Goal: Task Accomplishment & Management: Complete application form

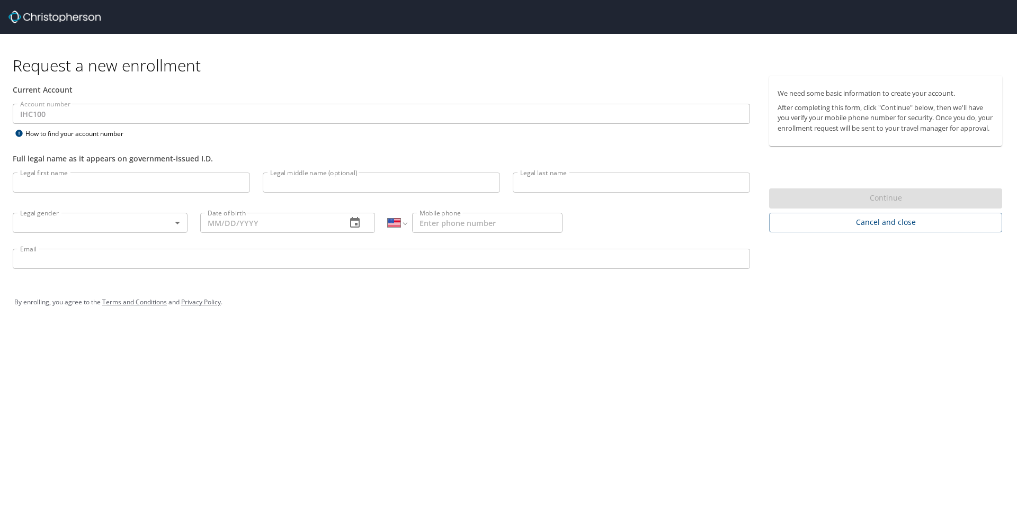
select select "US"
click at [64, 102] on div "Current Account" at bounding box center [381, 90] width 750 height 28
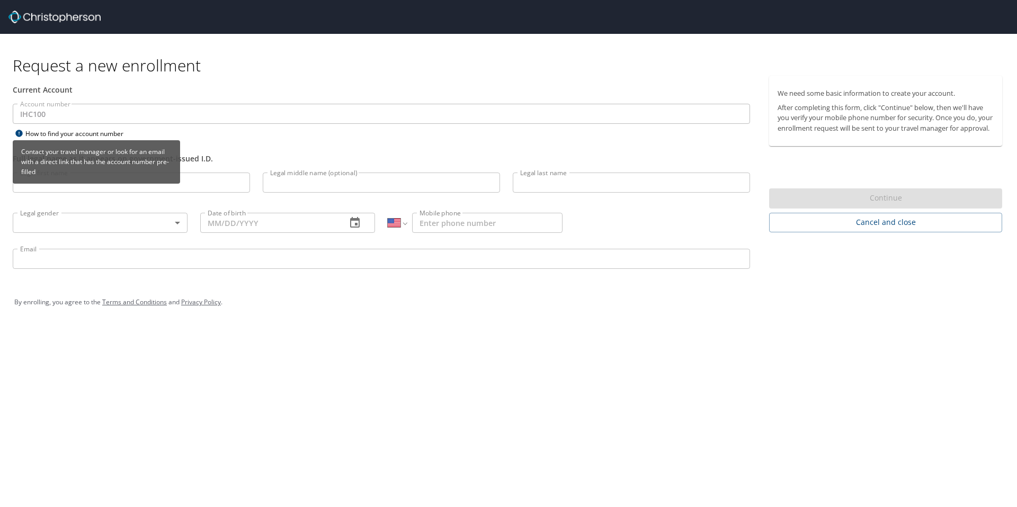
click at [20, 135] on icon at bounding box center [18, 133] width 7 height 7
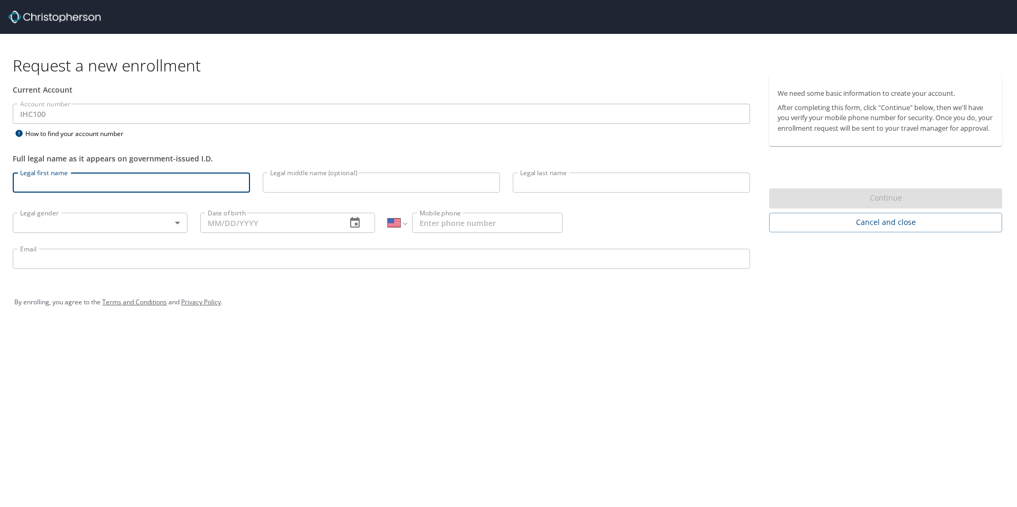
click at [119, 185] on input "Legal first name" at bounding box center [131, 183] width 237 height 20
type input "[PERSON_NAME]"
type input "[PHONE_NUMBER]"
click at [140, 256] on input "[PERSON_NAME][EMAIL_ADDRESS][PERSON_NAME][DOMAIN_NAME]" at bounding box center [381, 259] width 737 height 20
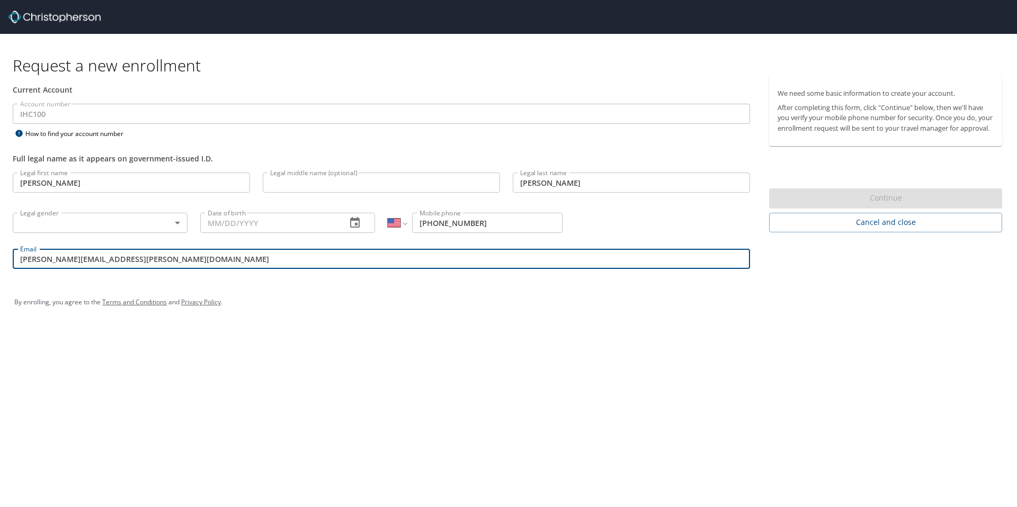
drag, startPoint x: 147, startPoint y: 258, endPoint x: 0, endPoint y: 246, distance: 147.7
click at [0, 246] on div "Current Account Account number IHC100 Account number How to find your account n…" at bounding box center [381, 177] width 763 height 203
type input "[EMAIL_ADDRESS][PERSON_NAME][DOMAIN_NAME]"
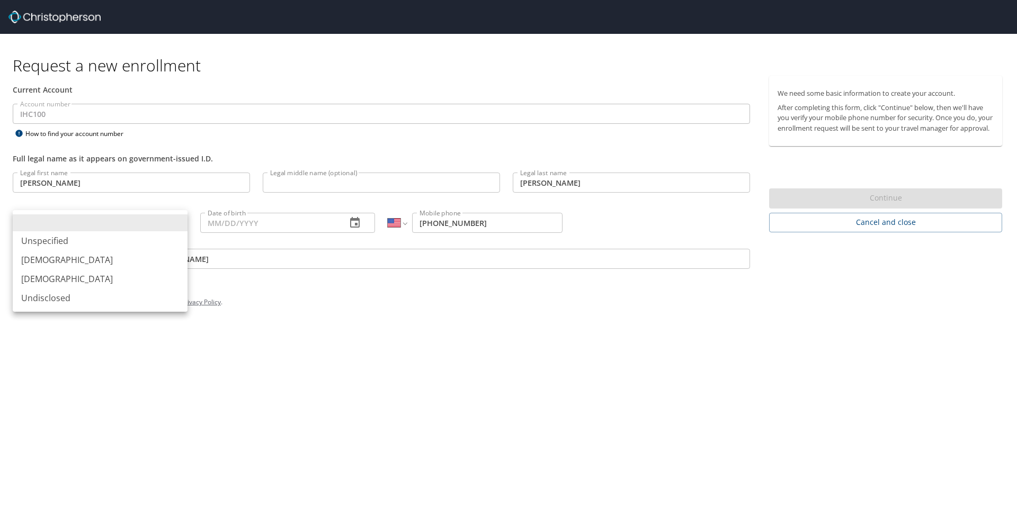
click at [74, 216] on body "Request a new enrollment Current Account Account number IHC100 Account number H…" at bounding box center [508, 253] width 1017 height 507
click at [53, 280] on li "[DEMOGRAPHIC_DATA]" at bounding box center [100, 279] width 175 height 19
type input "[DEMOGRAPHIC_DATA]"
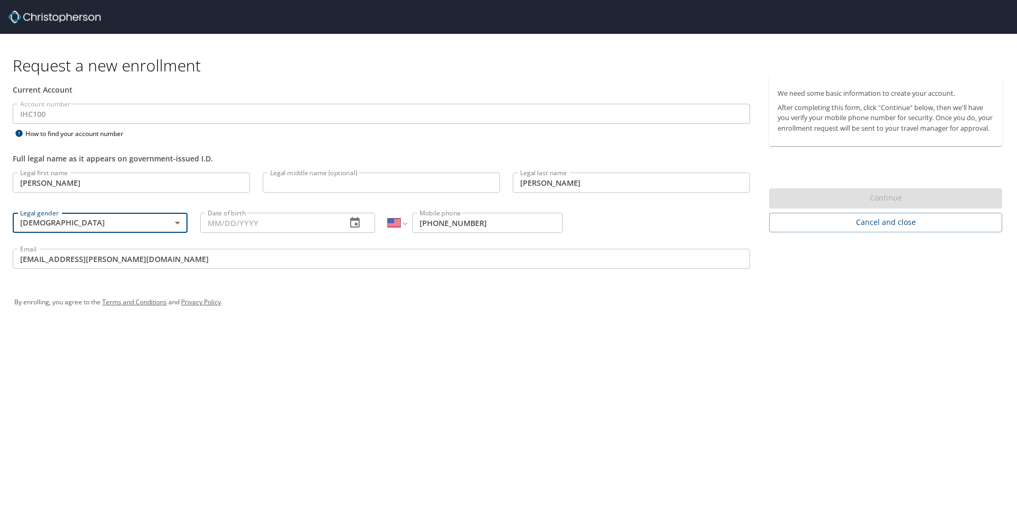
click at [280, 221] on input "Date of birth" at bounding box center [269, 223] width 138 height 20
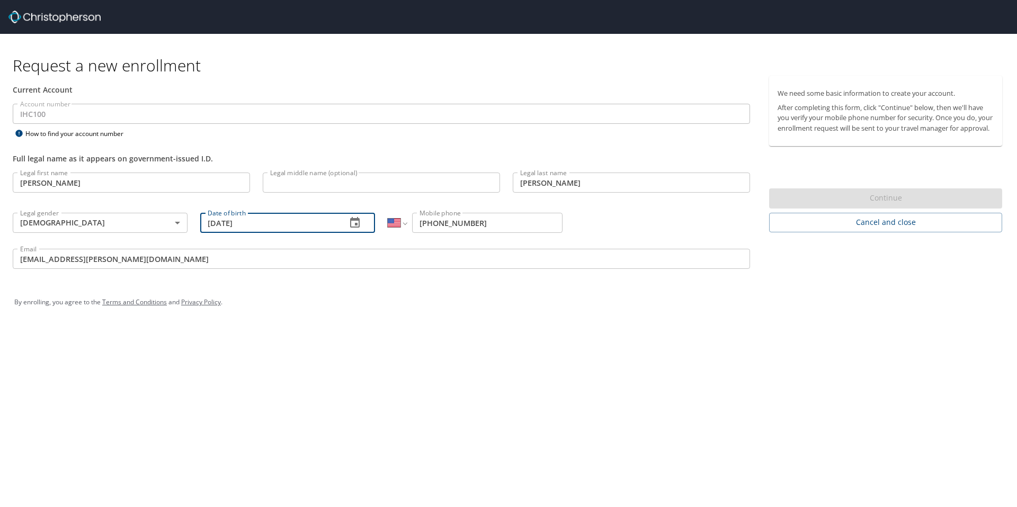
type input "[DATE]"
click at [903, 209] on div "Continue" at bounding box center [885, 199] width 233 height 21
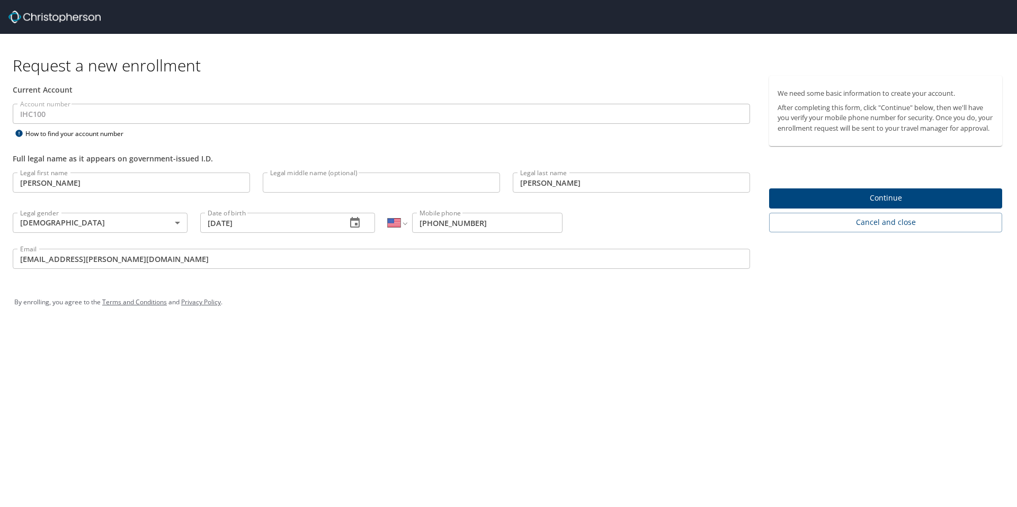
click at [341, 187] on input "Legal middle name (optional)" at bounding box center [381, 183] width 237 height 20
click at [604, 186] on input "[PERSON_NAME]" at bounding box center [631, 183] width 237 height 20
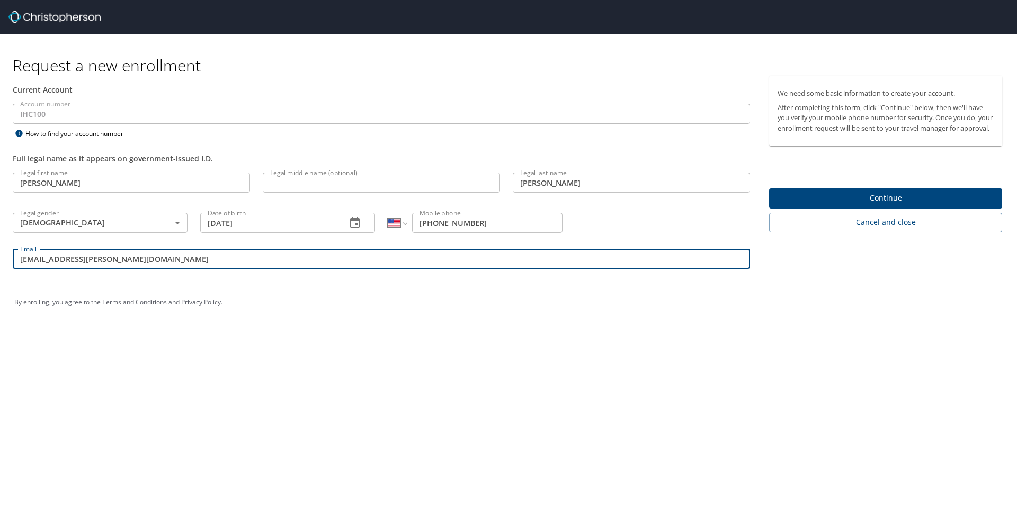
click at [450, 265] on input "[EMAIL_ADDRESS][PERSON_NAME][DOMAIN_NAME]" at bounding box center [381, 259] width 737 height 20
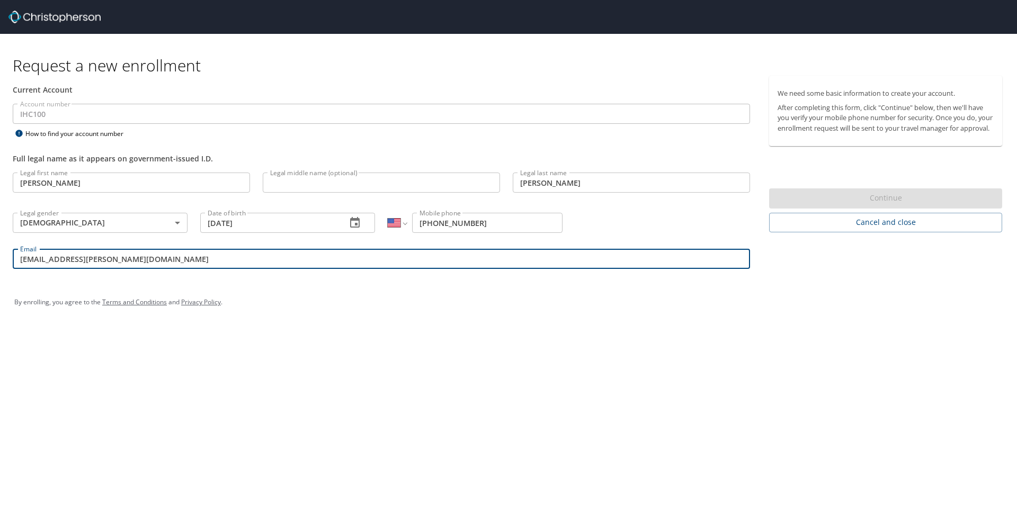
type input "[EMAIL_ADDRESS][PERSON_NAME][DOMAIN_NAME]"
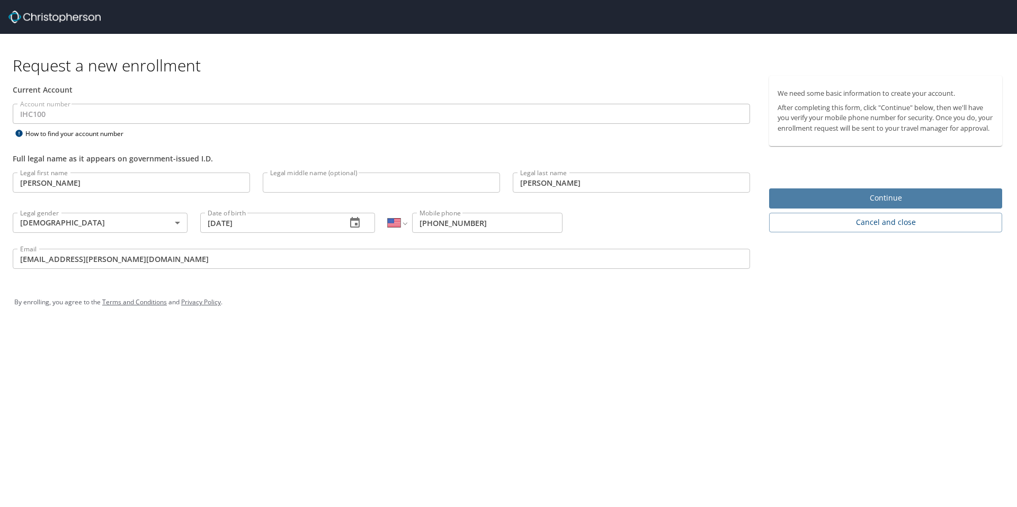
click at [876, 205] on span "Continue" at bounding box center [885, 198] width 216 height 13
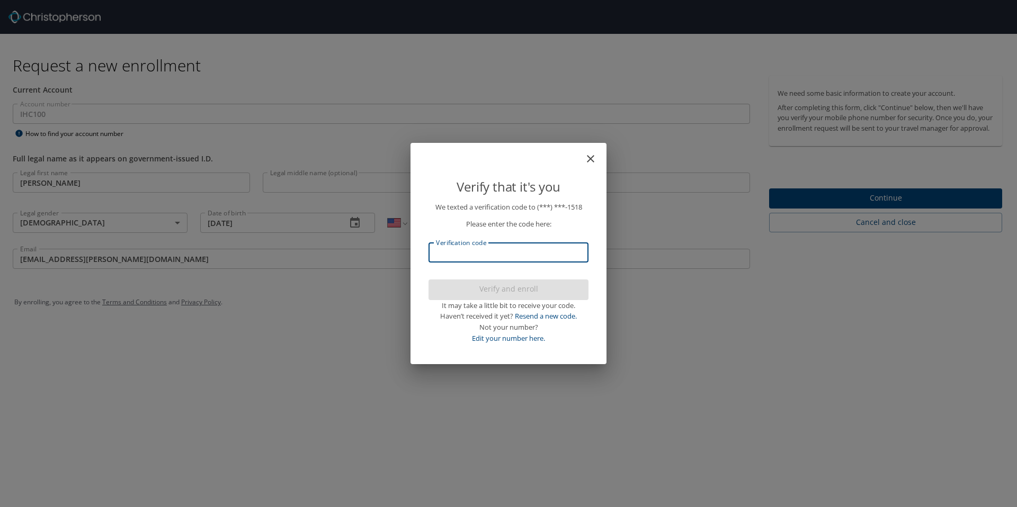
click at [476, 253] on input "Verification code" at bounding box center [508, 253] width 160 height 20
type input "915742"
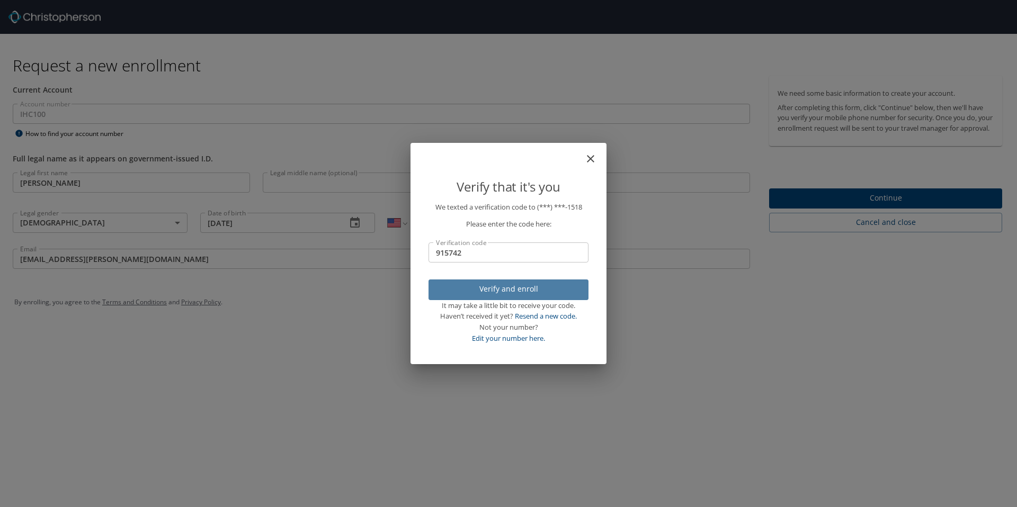
click at [492, 292] on span "Verify and enroll" at bounding box center [508, 289] width 143 height 13
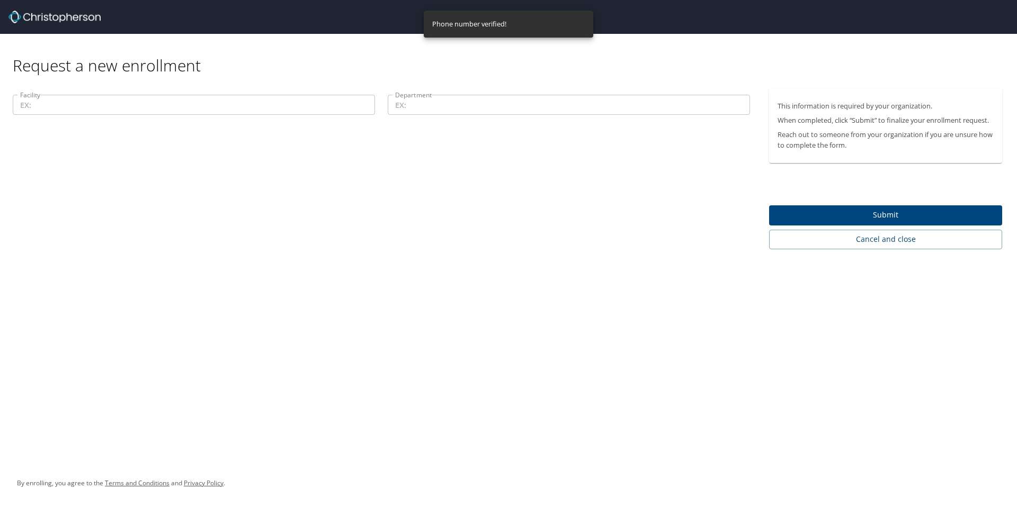
click at [61, 102] on input "Facility" at bounding box center [194, 105] width 362 height 20
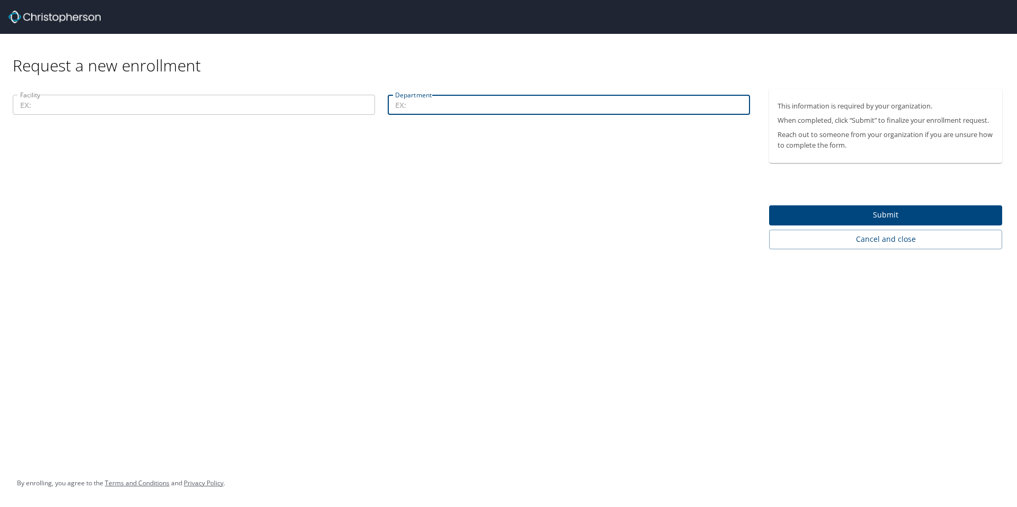
click at [464, 106] on input "Department" at bounding box center [569, 105] width 362 height 20
click at [145, 105] on input "Facility" at bounding box center [194, 105] width 362 height 20
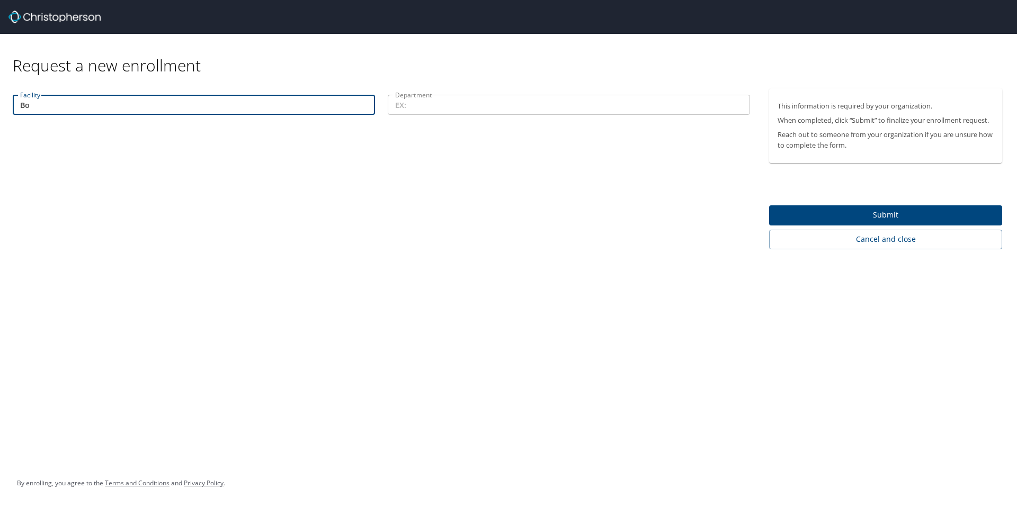
type input "B"
type input "Intermountain Health Bountiful Clinic"
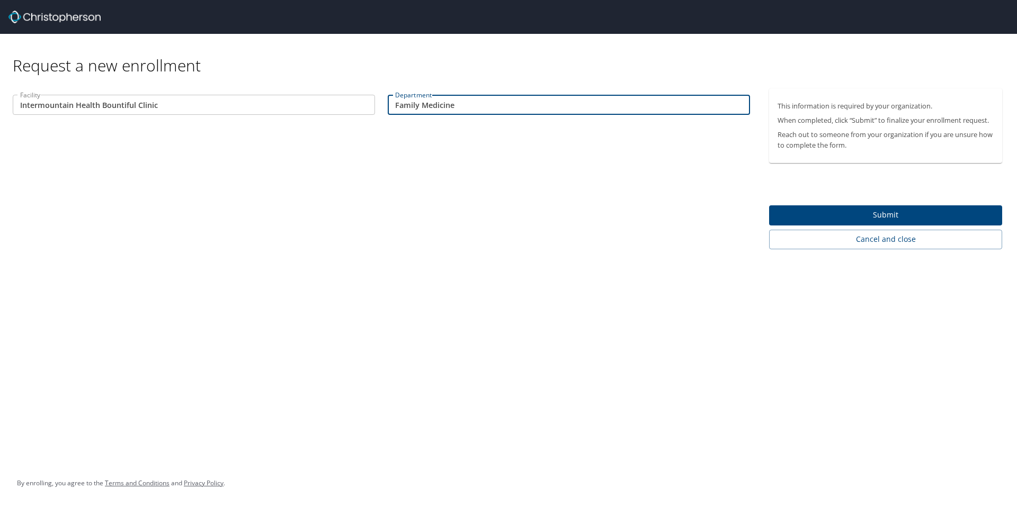
type input "Family Medicine"
click at [849, 217] on span "Submit" at bounding box center [885, 215] width 216 height 13
